Goal: Task Accomplishment & Management: Complete application form

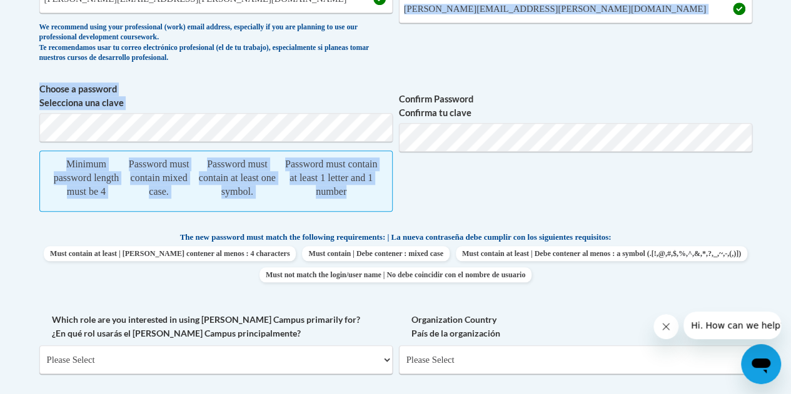
click at [435, 137] on div "What is your first name? ¿Cuál es tu nombre? [PERSON_NAME] What is your last na…" at bounding box center [395, 188] width 712 height 643
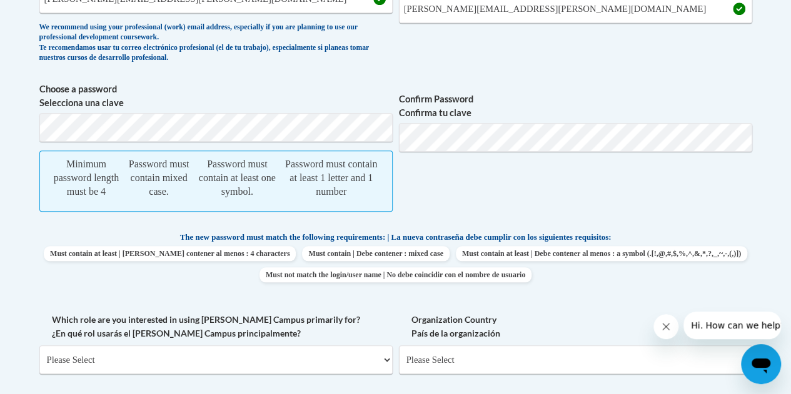
click at [496, 50] on span "Confirm your professional email address Confirma tu correo electrónico profesio…" at bounding box center [575, 12] width 353 height 116
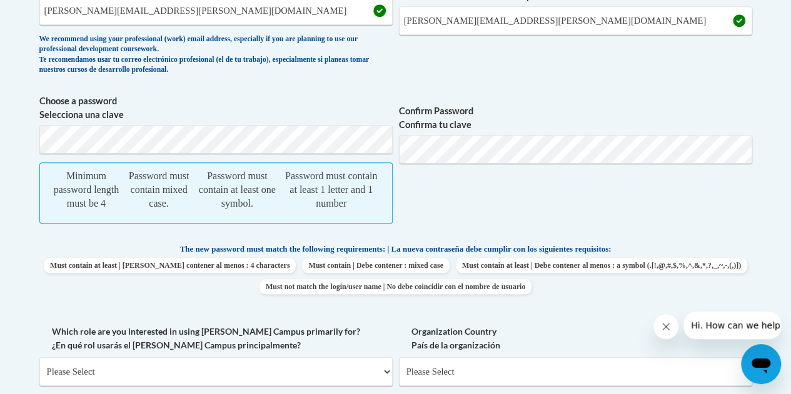
scroll to position [500, 0]
click at [424, 209] on span "Confirm Password Confirma tu clave" at bounding box center [575, 164] width 353 height 142
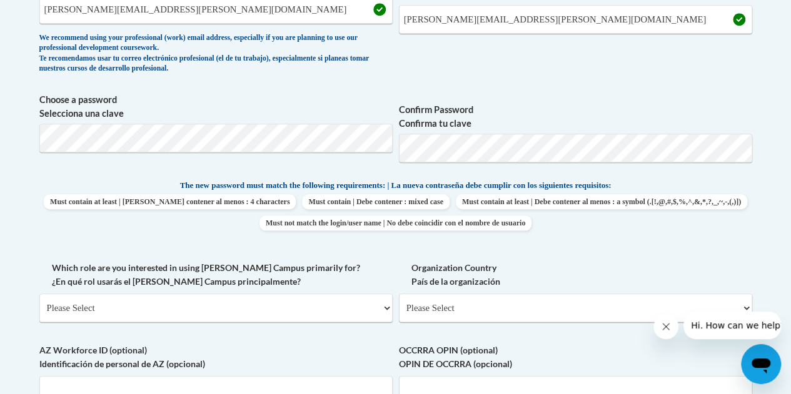
click at [611, 186] on span "The new password must match the following requirements: | La nueva contraseña d…" at bounding box center [395, 185] width 431 height 11
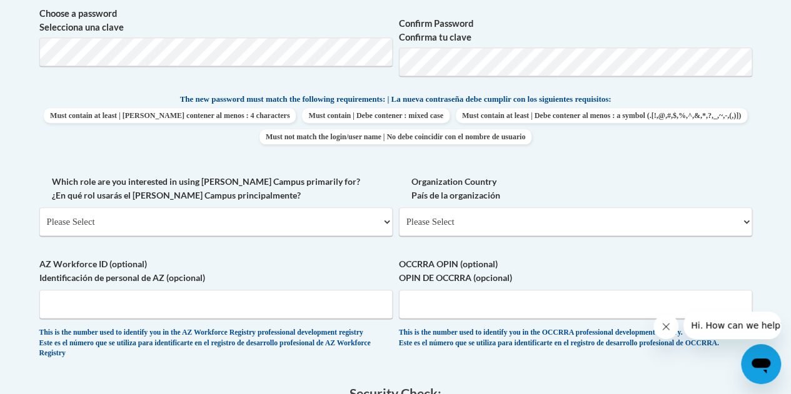
scroll to position [587, 0]
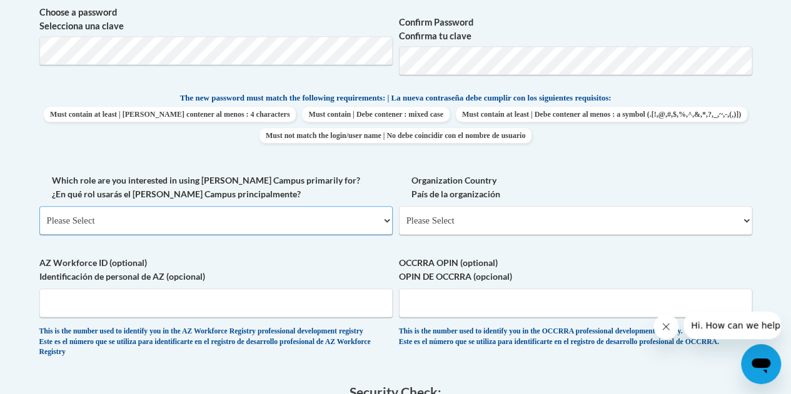
click at [281, 222] on select "Please Select College/University | Colegio/Universidad Community/Nonprofit Part…" at bounding box center [215, 220] width 353 height 29
select select "fbf2d438-af2f-41f8-98f1-81c410e29de3"
click at [39, 206] on select "Please Select College/University | Colegio/Universidad Community/Nonprofit Part…" at bounding box center [215, 220] width 353 height 29
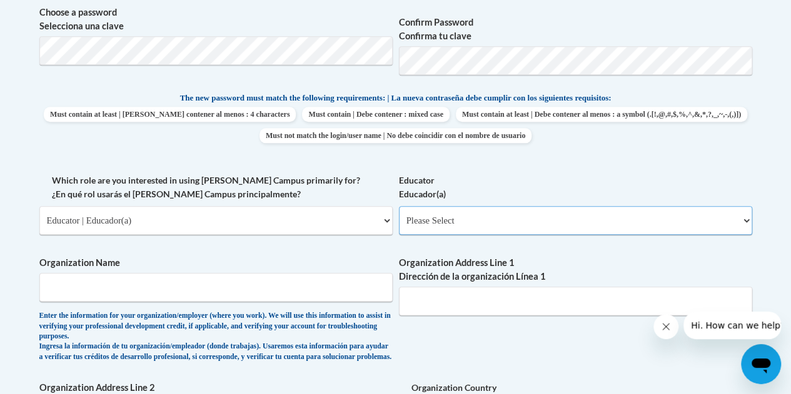
click at [435, 220] on select "Please Select Early Learning/Daycare Teacher/Family Home Care Provider | Maestr…" at bounding box center [575, 220] width 353 height 29
select select "8e40623d-54d0-45cd-9f92-5df65cd3f8cf"
click at [399, 206] on select "Please Select Early Learning/Daycare Teacher/Family Home Care Provider | Maestr…" at bounding box center [575, 220] width 353 height 29
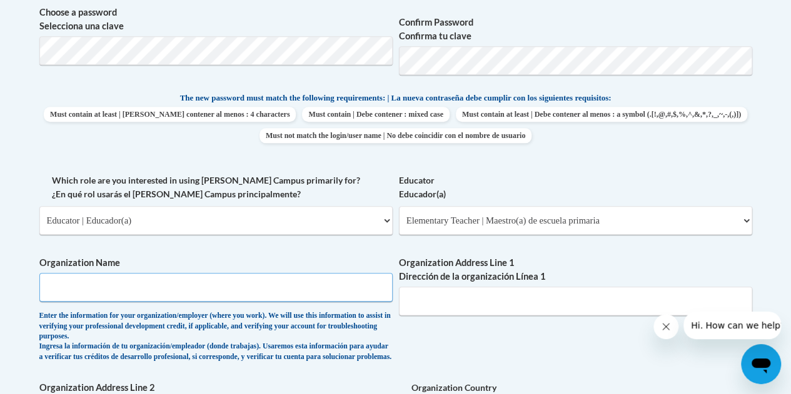
click at [367, 285] on input "Organization Name" at bounding box center [215, 287] width 353 height 29
click at [70, 287] on input "Cooper iddle" at bounding box center [215, 287] width 353 height 29
click at [76, 287] on input "Cooper iddle" at bounding box center [215, 287] width 353 height 29
click at [124, 280] on input "Cooper Middle" at bounding box center [215, 287] width 353 height 29
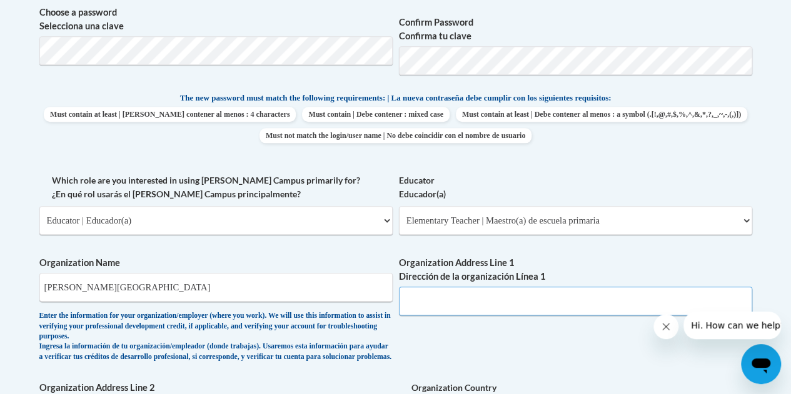
click at [452, 298] on input "Organization Address Line 1 Dirección de la organización Línea 1" at bounding box center [575, 301] width 353 height 29
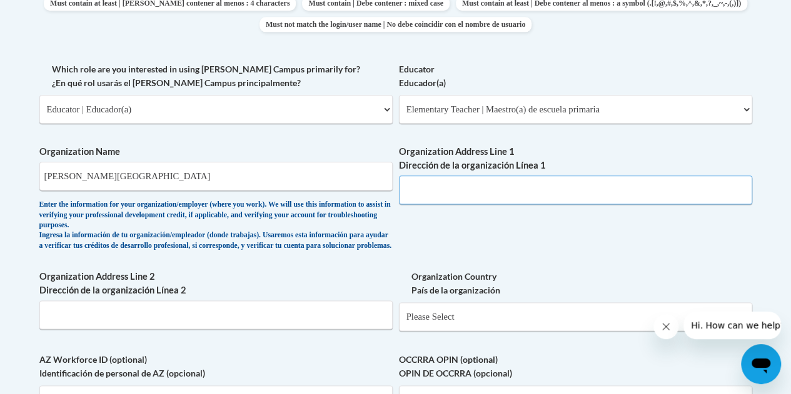
scroll to position [705, 0]
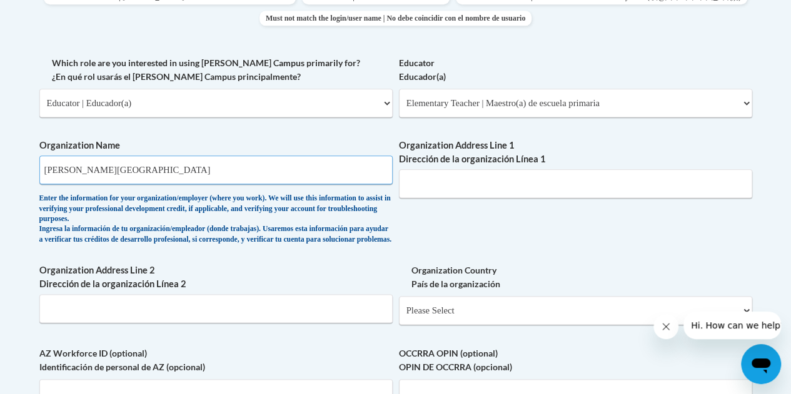
click at [43, 171] on input "Cooper Middle School" at bounding box center [215, 170] width 353 height 29
type input "Cobb County Schools-Cooper Middle School"
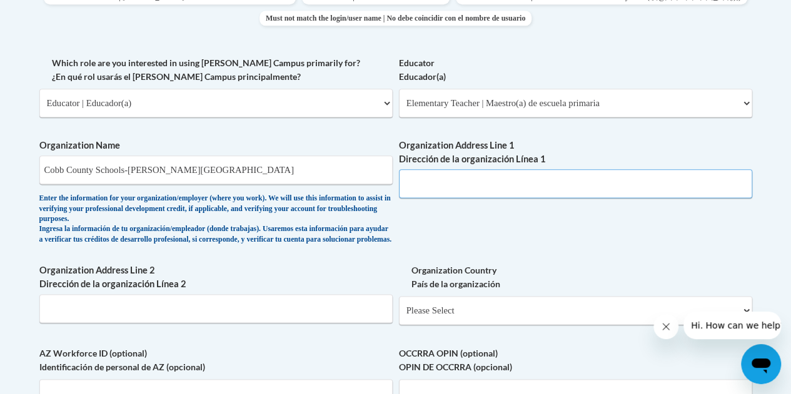
click at [402, 191] on input "Organization Address Line 1 Dirección de la organización Línea 1" at bounding box center [575, 183] width 353 height 29
paste input "514 Glover Street, Marietta, Ga. 30060"
type input "514 Glover Street, Marietta, Ga. 30060"
click at [462, 318] on select "Please Select United States | Estados Unidos Outside of the United States | Fue…" at bounding box center [575, 310] width 353 height 29
select select "ad49bcad-a171-4b2e-b99c-48b446064914"
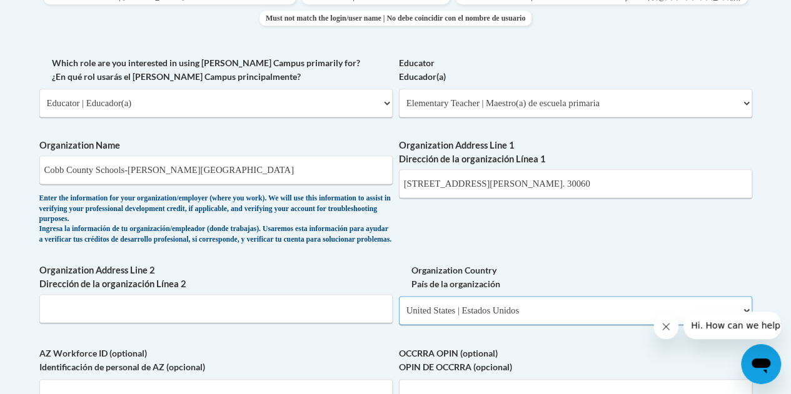
click at [399, 306] on select "Please Select United States | Estados Unidos Outside of the United States | Fue…" at bounding box center [575, 310] width 353 height 29
select select
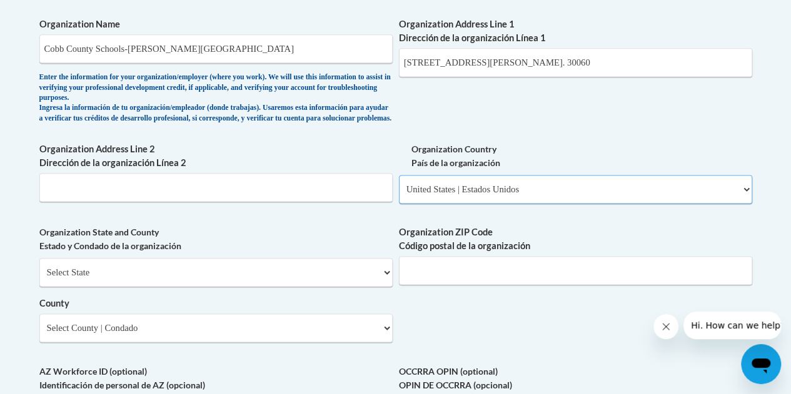
scroll to position [827, 0]
click at [427, 282] on input "Organization ZIP Code Código postal de la organización" at bounding box center [575, 270] width 353 height 29
type input "30060"
click at [301, 281] on select "Select State Alabama Alaska Arizona Arkansas California Colorado Connecticut De…" at bounding box center [215, 271] width 353 height 29
click at [39, 267] on select "Select State Alabama Alaska Arizona Arkansas California Colorado Connecticut De…" at bounding box center [215, 271] width 353 height 29
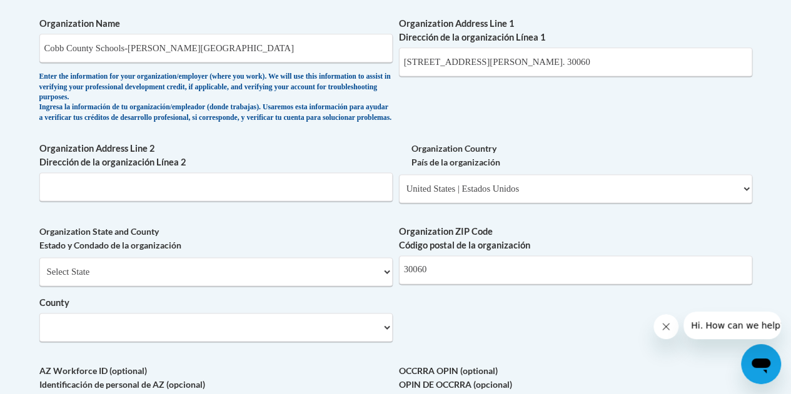
click at [236, 100] on div "Enter the information for your organization/employer (where you work). We will …" at bounding box center [215, 97] width 353 height 51
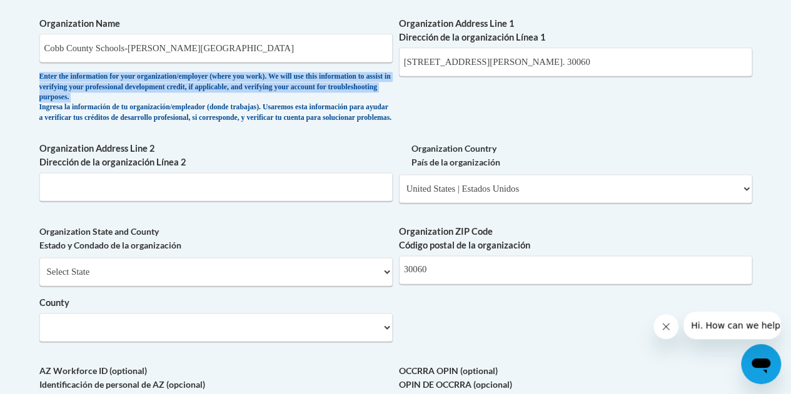
click at [236, 100] on div "Enter the information for your organization/employer (where you work). We will …" at bounding box center [215, 97] width 353 height 51
click at [262, 286] on select "Select State Alabama Alaska Arizona Arkansas California Colorado Connecticut De…" at bounding box center [215, 271] width 353 height 29
select select "Georgia"
click at [39, 267] on select "Select State Alabama Alaska Arizona Arkansas California Colorado Connecticut De…" at bounding box center [215, 271] width 353 height 29
click at [144, 336] on select "Select County Appling Atkinson Bacon Baker Baldwin Banks Barrow Bartow Ben Hill…" at bounding box center [215, 327] width 353 height 29
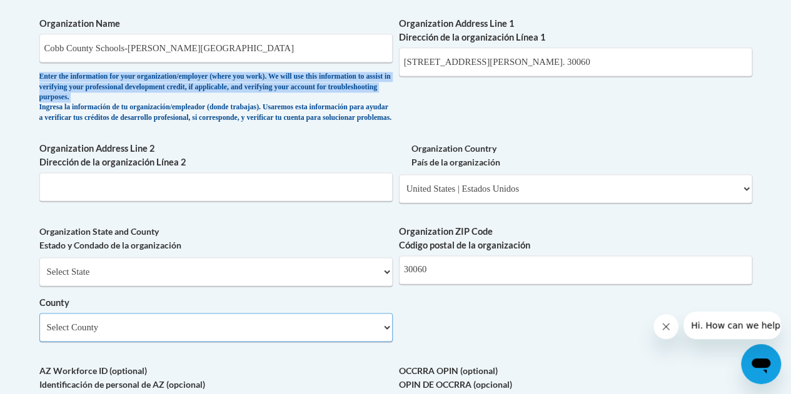
select select "Cobb"
click at [39, 322] on select "Select County Appling Atkinson Bacon Baker Baldwin Banks Barrow Bartow Ben Hill…" at bounding box center [215, 327] width 353 height 29
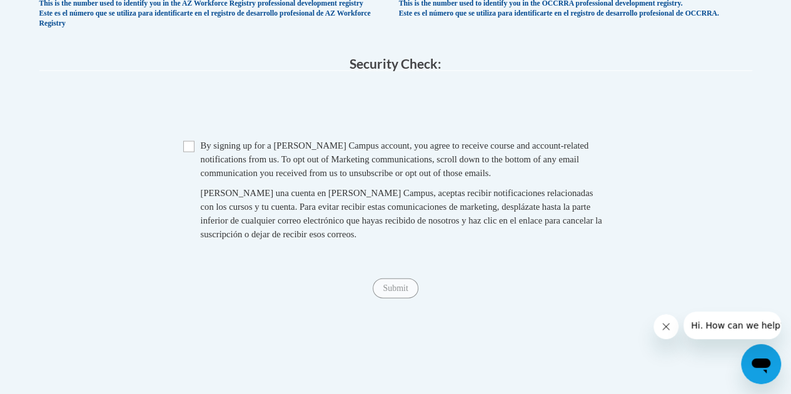
scroll to position [1242, 0]
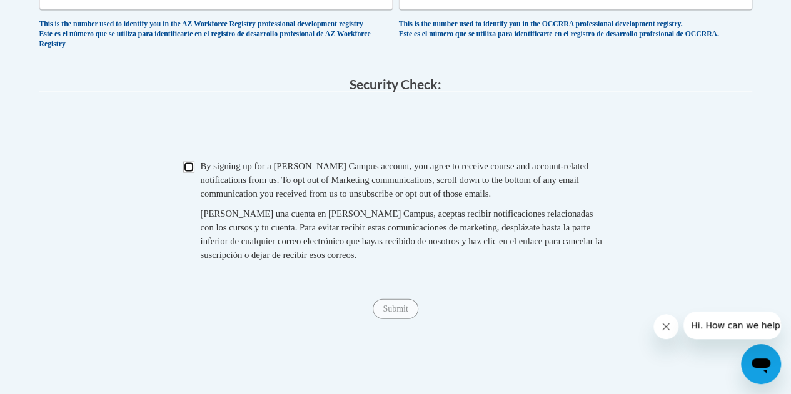
click at [189, 173] on input "Checkbox" at bounding box center [188, 167] width 11 height 11
checkbox input "true"
click at [393, 319] on input "Submit" at bounding box center [394, 309] width 45 height 20
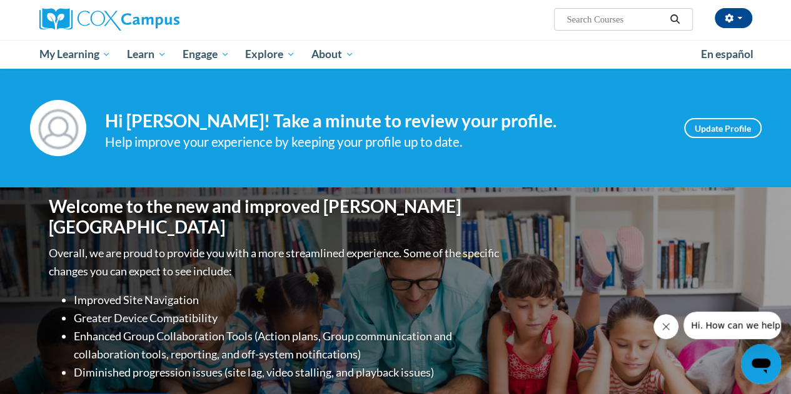
scroll to position [95, 0]
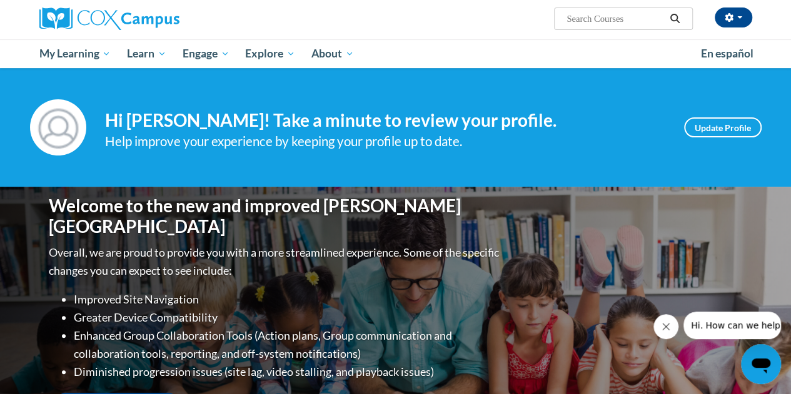
click at [572, 234] on div "Welcome to the new and improved [PERSON_NAME] Campus Overall, we are proud to p…" at bounding box center [395, 312] width 731 height 250
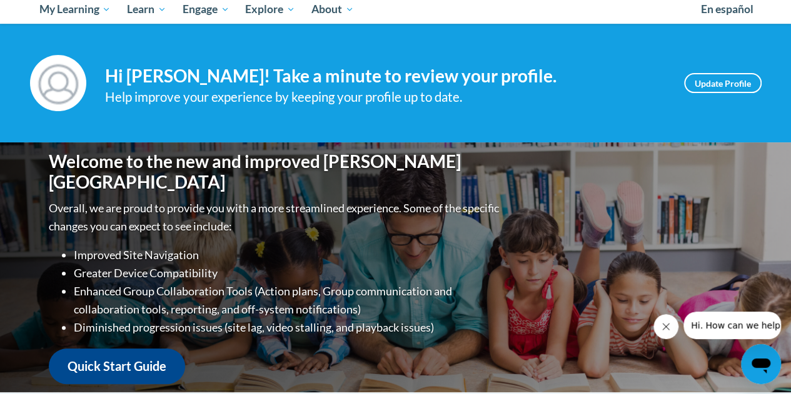
scroll to position [140, 0]
